Goal: Information Seeking & Learning: Learn about a topic

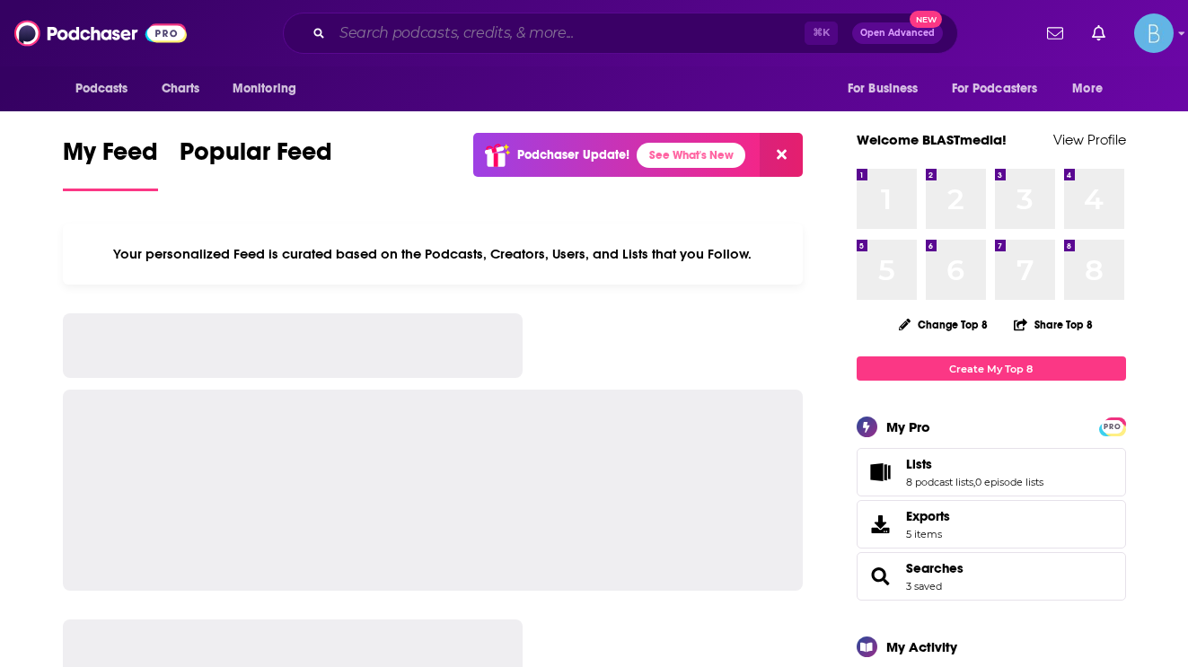
click at [476, 30] on input "Search podcasts, credits, & more..." at bounding box center [568, 33] width 472 height 29
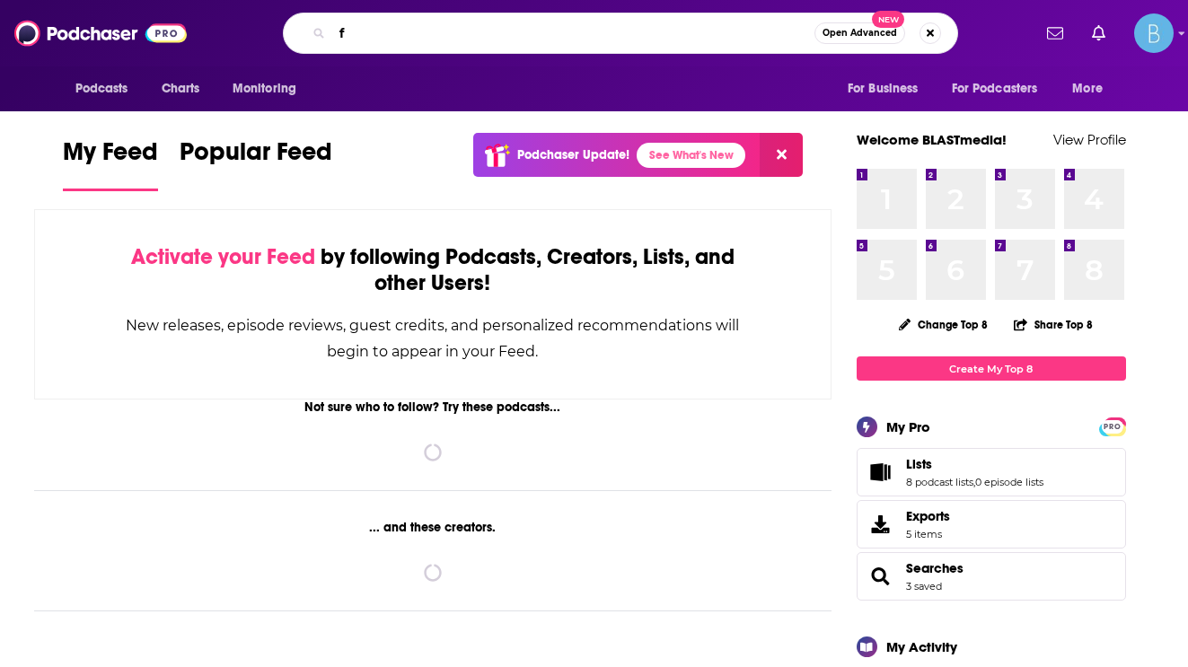
type input "fo"
